Goal: Information Seeking & Learning: Understand process/instructions

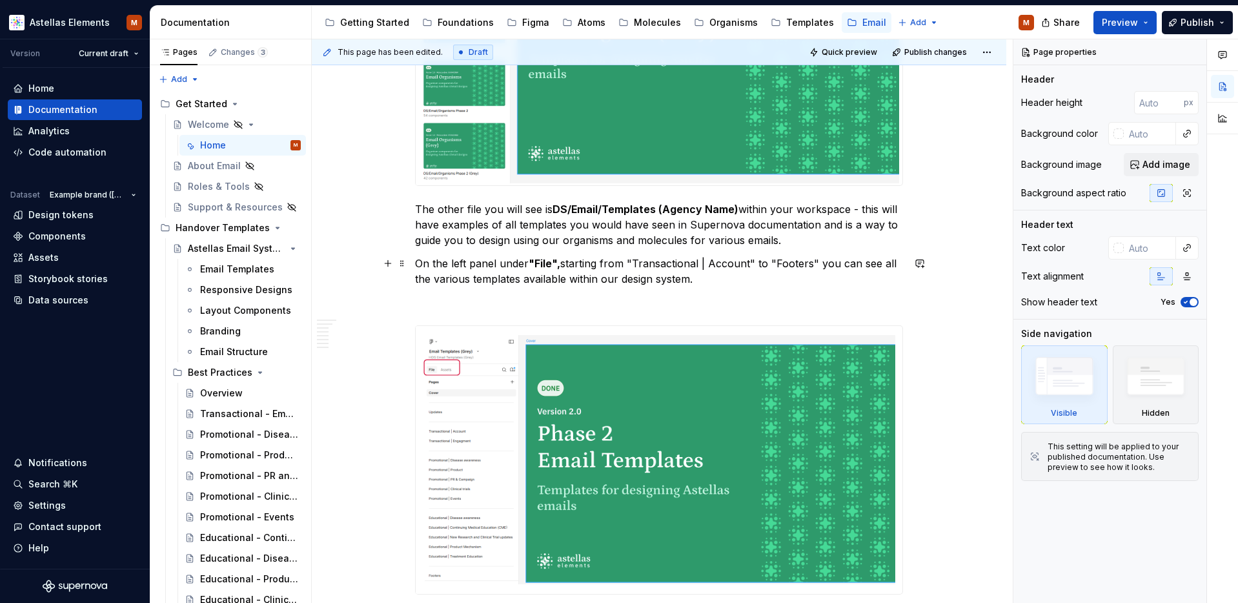
scroll to position [3462, 0]
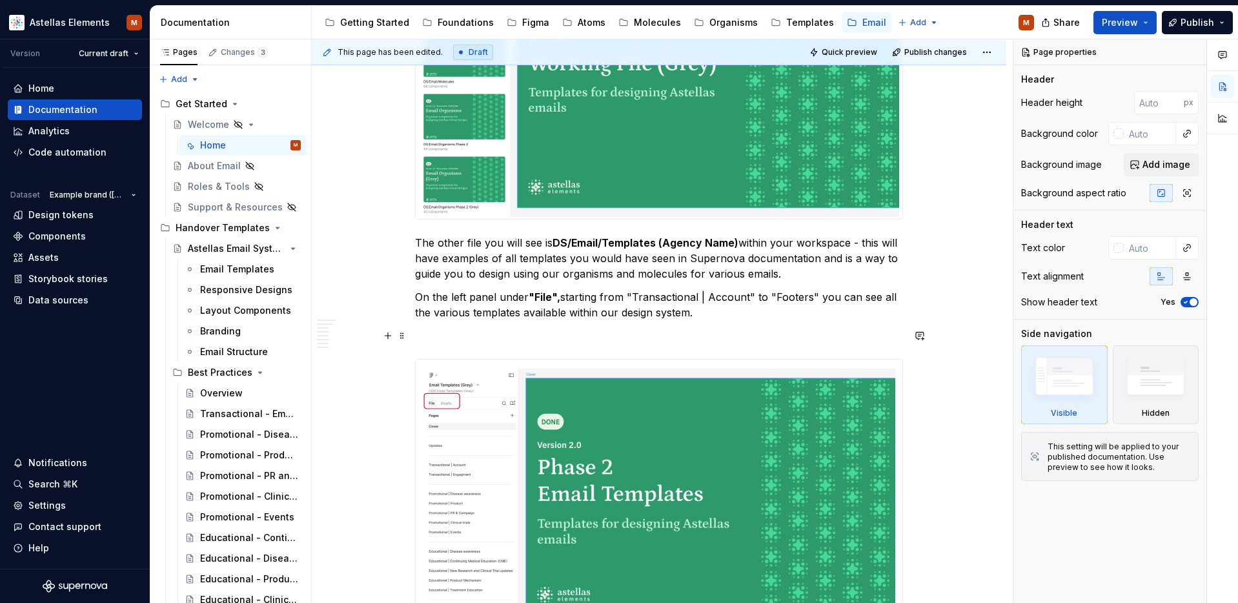
click at [597, 339] on p at bounding box center [659, 335] width 488 height 15
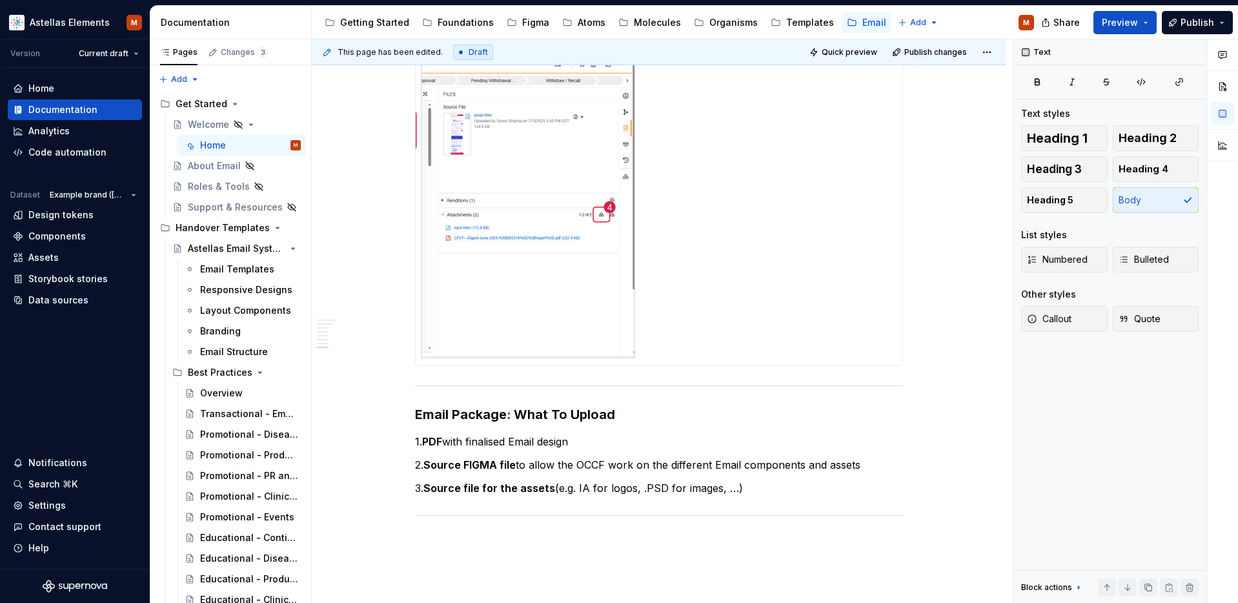
scroll to position [5319, 0]
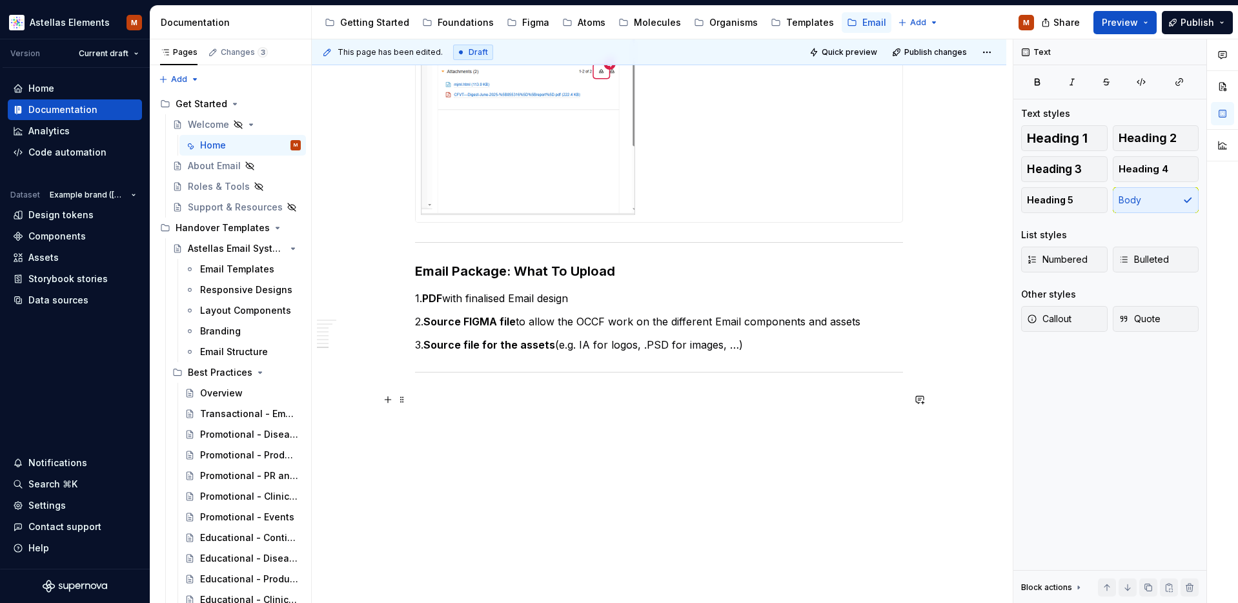
click at [634, 407] on p at bounding box center [659, 399] width 488 height 15
click at [560, 271] on h3 "Email Package: What To Upload" at bounding box center [659, 271] width 488 height 18
type textarea "*"
click at [580, 273] on h3 "Email Package: What to Upload" at bounding box center [659, 271] width 488 height 18
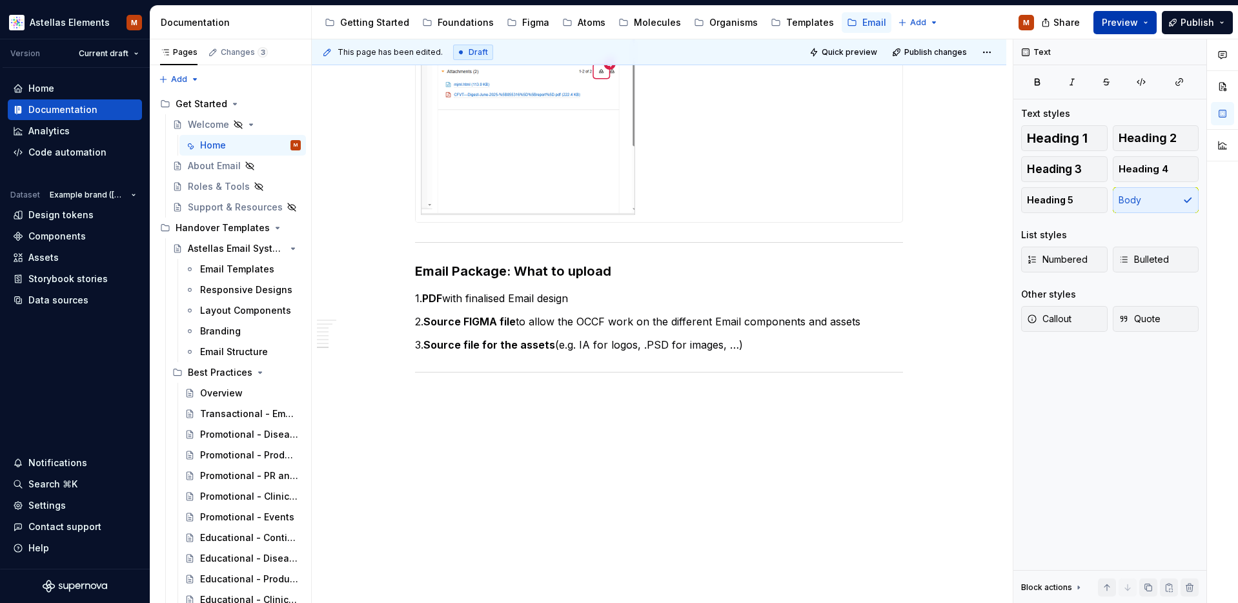
type textarea "*"
